Goal: Task Accomplishment & Management: Use online tool/utility

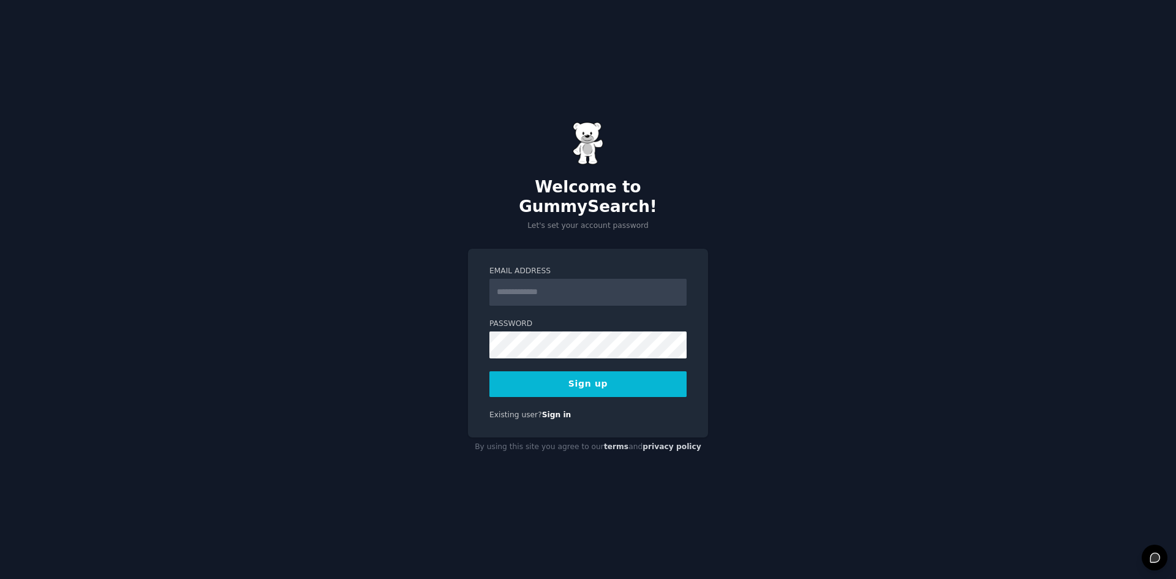
click at [537, 292] on input "Email Address" at bounding box center [587, 292] width 197 height 27
type input "**********"
click at [583, 374] on button "Sign up" at bounding box center [587, 384] width 197 height 26
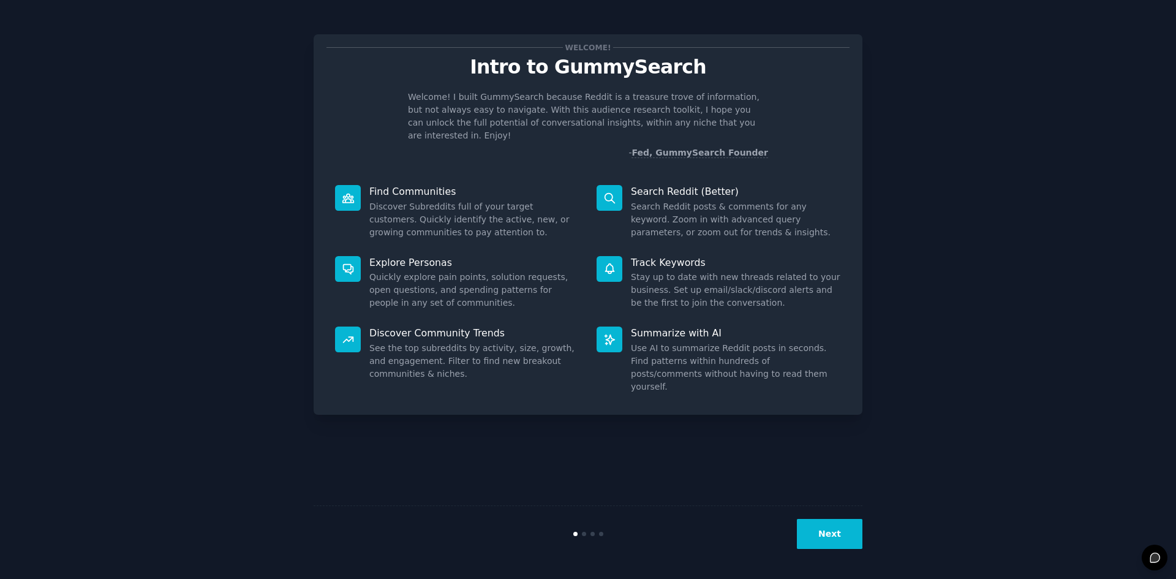
click at [847, 533] on button "Next" at bounding box center [830, 534] width 66 height 30
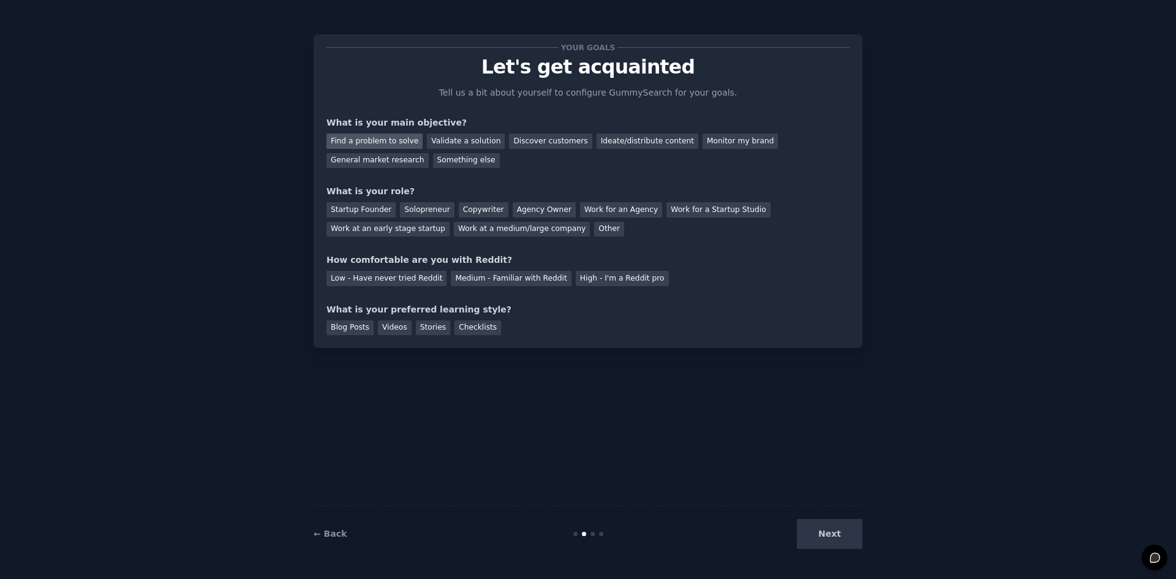
click at [407, 141] on div "Find a problem to solve" at bounding box center [374, 141] width 96 height 15
click at [515, 138] on div "Discover customers" at bounding box center [550, 141] width 83 height 15
click at [392, 137] on div "Find a problem to solve" at bounding box center [374, 141] width 96 height 15
click at [357, 209] on div "Startup Founder" at bounding box center [360, 209] width 69 height 15
click at [461, 148] on div "Validate a solution" at bounding box center [466, 141] width 78 height 15
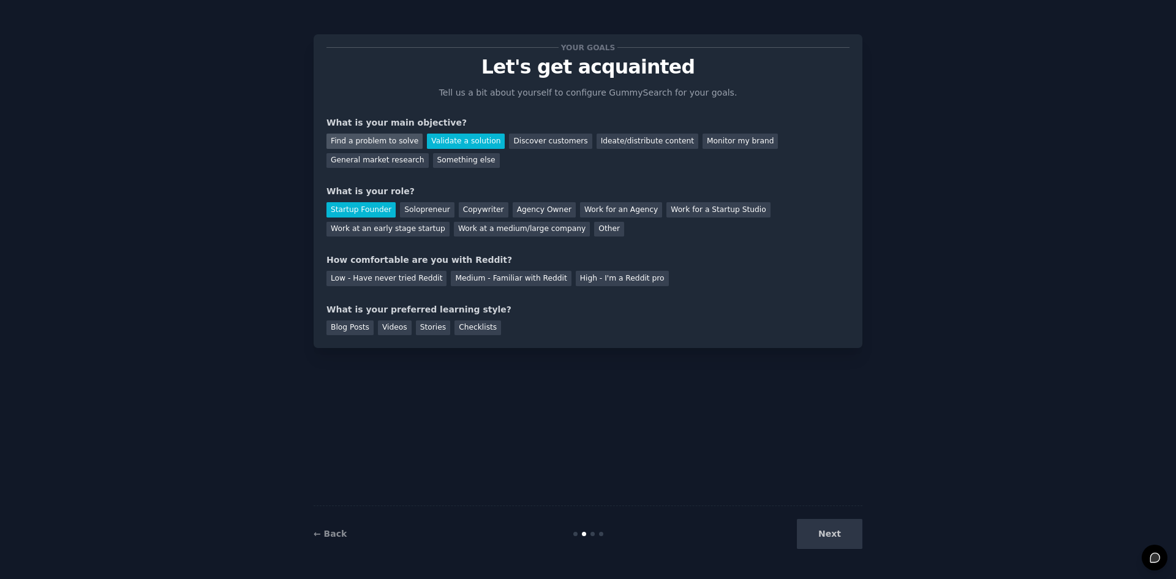
click at [401, 142] on div "Find a problem to solve" at bounding box center [374, 141] width 96 height 15
click at [404, 285] on div "Low - Have never tried Reddit" at bounding box center [386, 278] width 120 height 15
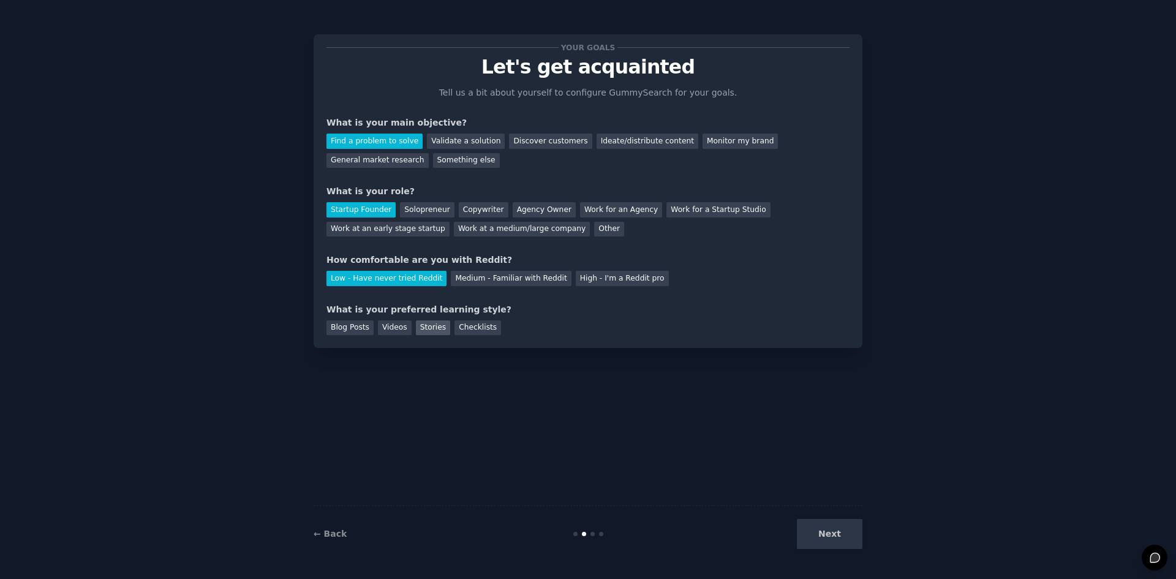
click at [420, 322] on div "Stories" at bounding box center [433, 327] width 34 height 15
click at [334, 324] on div "Blog Posts" at bounding box center [349, 327] width 47 height 15
click at [416, 323] on div "Stories" at bounding box center [433, 327] width 34 height 15
click at [342, 325] on div "Blog Posts" at bounding box center [349, 327] width 47 height 15
click at [428, 328] on div "Stories" at bounding box center [433, 327] width 34 height 15
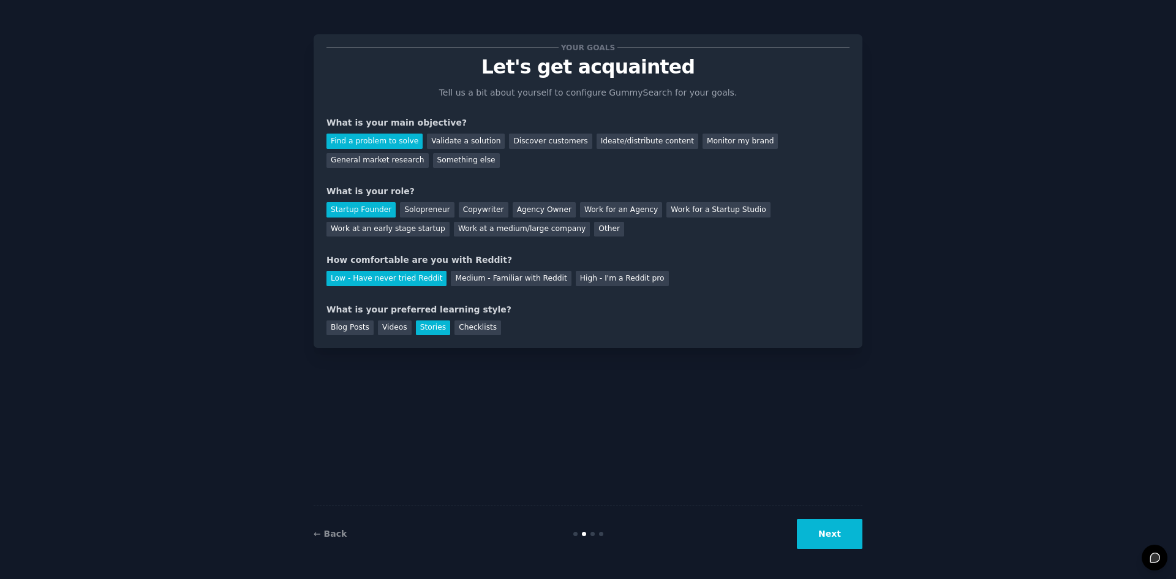
click at [826, 523] on button "Next" at bounding box center [830, 534] width 66 height 30
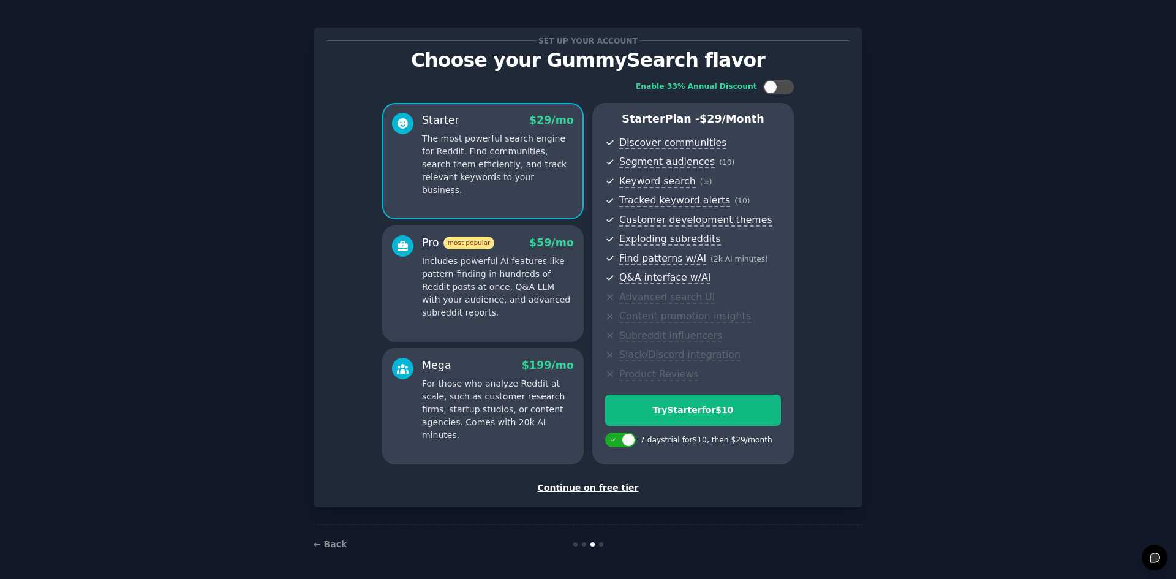
scroll to position [9, 0]
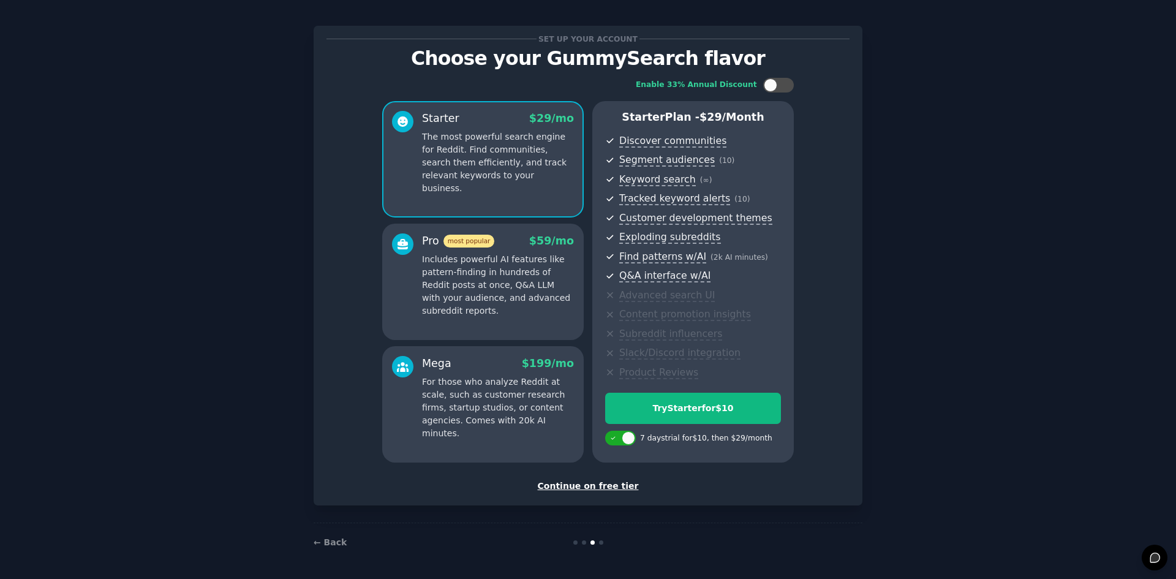
click at [585, 485] on div "Continue on free tier" at bounding box center [587, 486] width 523 height 13
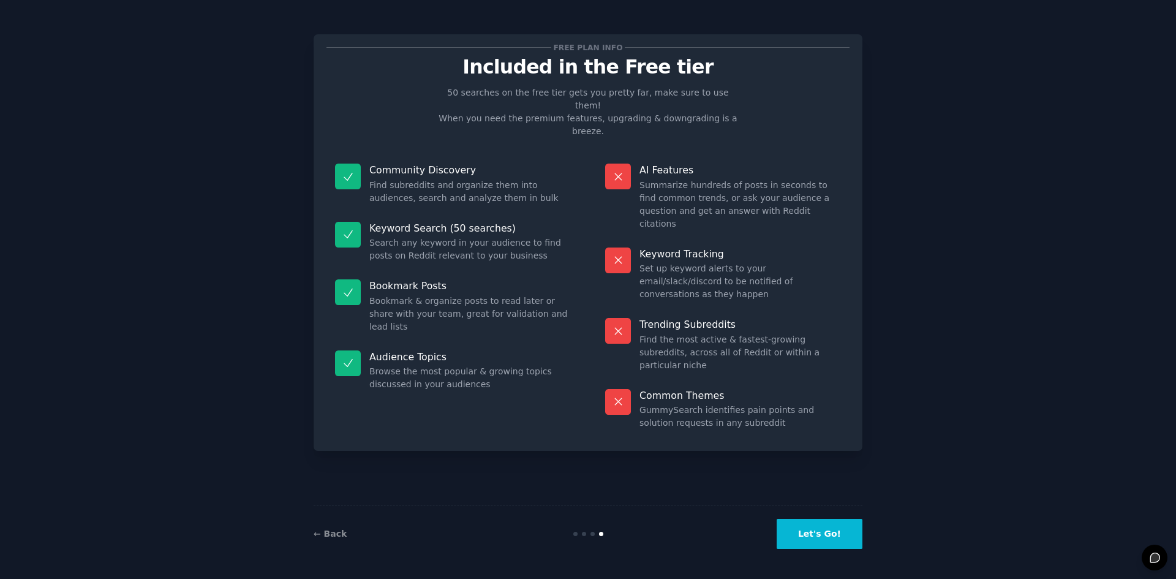
click at [831, 540] on button "Let's Go!" at bounding box center [820, 534] width 86 height 30
